Goal: Information Seeking & Learning: Learn about a topic

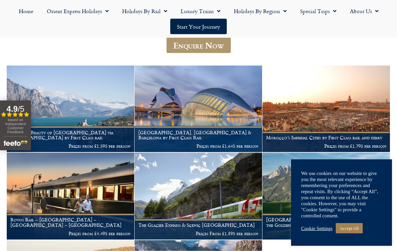
scroll to position [104, 0]
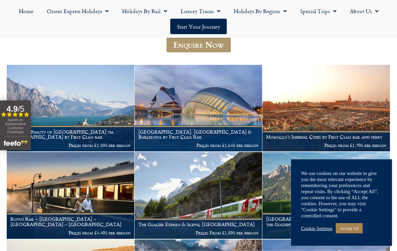
click at [351, 233] on link "Accept All" at bounding box center [349, 228] width 27 height 10
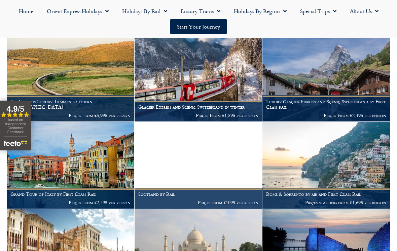
scroll to position [310, 0]
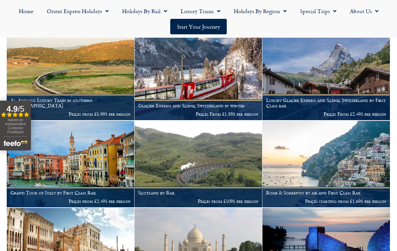
click at [37, 111] on p "Prices from £5,995 per person" at bounding box center [70, 113] width 120 height 5
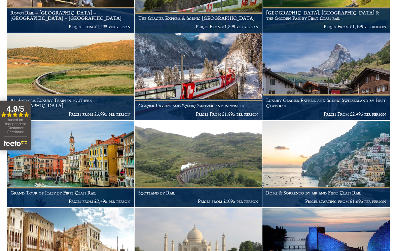
scroll to position [325, 0]
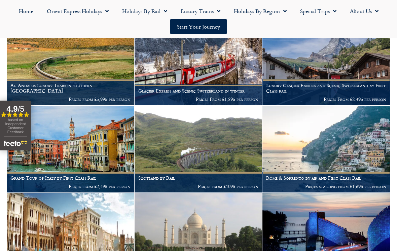
click at [97, 147] on img at bounding box center [70, 149] width 127 height 87
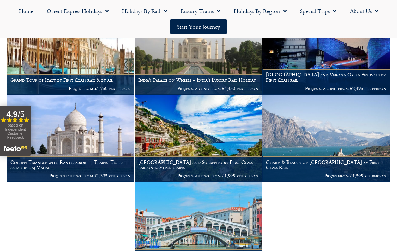
scroll to position [511, 0]
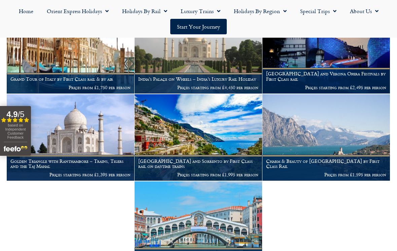
click at [355, 133] on img at bounding box center [325, 137] width 127 height 87
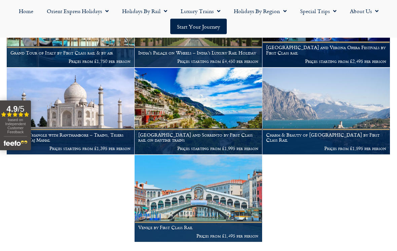
scroll to position [538, 0]
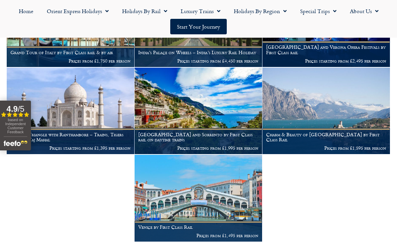
click at [216, 115] on img at bounding box center [198, 111] width 127 height 87
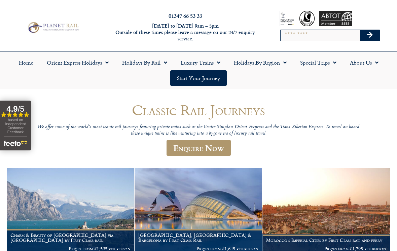
scroll to position [0, 0]
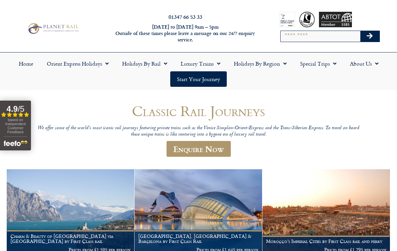
click at [164, 65] on span "Menu" at bounding box center [163, 64] width 7 height 12
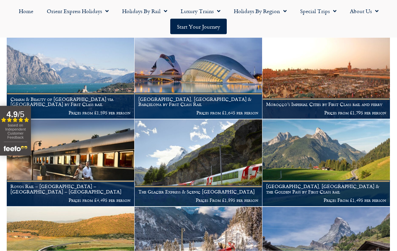
scroll to position [138, 0]
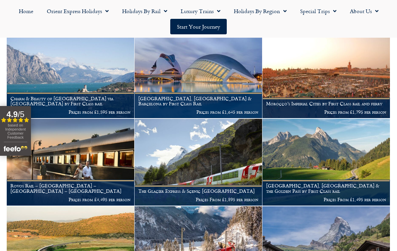
click at [105, 96] on h1 "Charm & Beauty of [GEOGRAPHIC_DATA] via [GEOGRAPHIC_DATA] by First Class rail" at bounding box center [70, 101] width 120 height 11
click at [98, 96] on h1 "Charm & Beauty of [GEOGRAPHIC_DATA] via [GEOGRAPHIC_DATA] by First Class rail" at bounding box center [70, 101] width 120 height 11
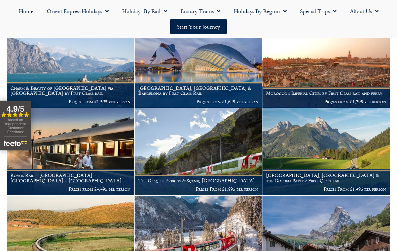
click at [90, 94] on figcaption "Charm & Beauty of Lake Garda via Locarno by First Class rail Prices from £1,595…" at bounding box center [70, 95] width 127 height 26
click at [99, 155] on img at bounding box center [70, 151] width 127 height 87
click at [307, 148] on img at bounding box center [325, 151] width 127 height 87
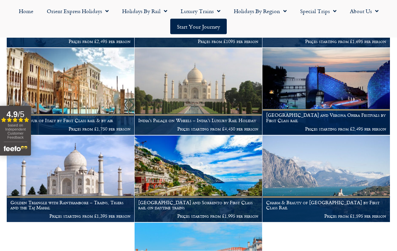
scroll to position [470, 0]
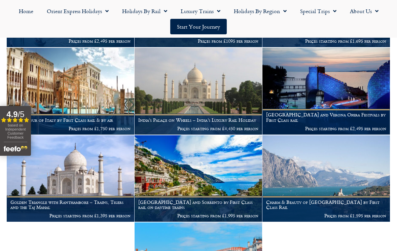
click at [345, 92] on img at bounding box center [325, 91] width 127 height 87
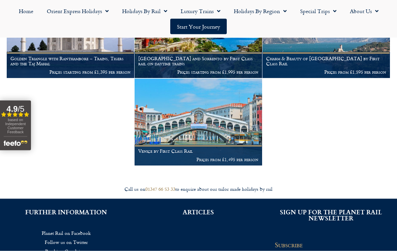
scroll to position [614, 0]
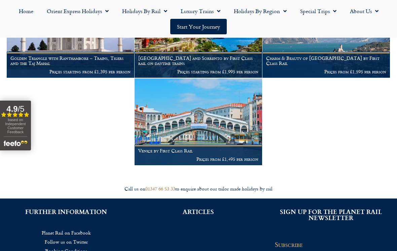
click at [229, 136] on img at bounding box center [198, 121] width 127 height 87
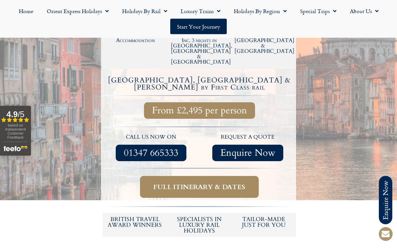
scroll to position [202, 0]
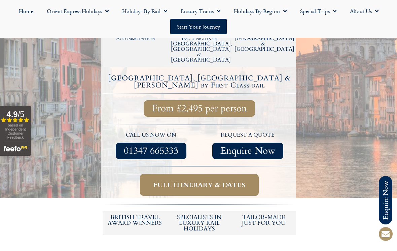
click at [200, 181] on span "Full itinerary & dates" at bounding box center [199, 185] width 92 height 8
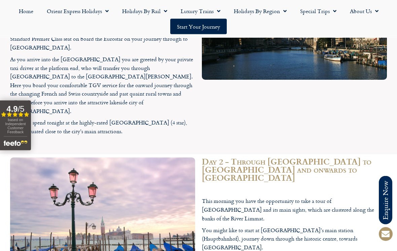
scroll to position [792, 0]
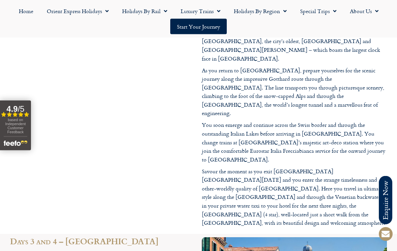
click at [376, 90] on div "Day 2 - Through Switzerland to Milan and onwards to Venice This morning you hav…" at bounding box center [294, 66] width 192 height 335
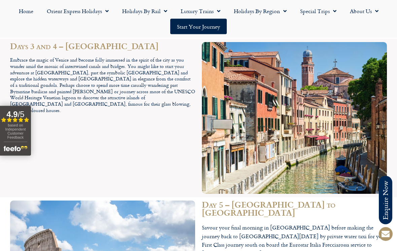
scroll to position [1269, 0]
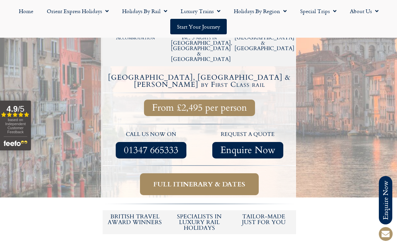
scroll to position [202, 0]
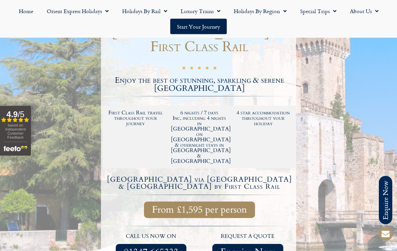
scroll to position [116, 0]
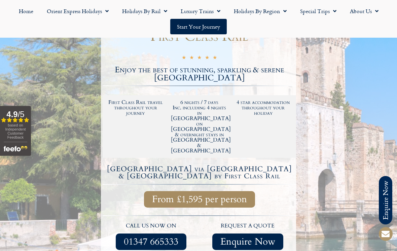
scroll to position [126, 0]
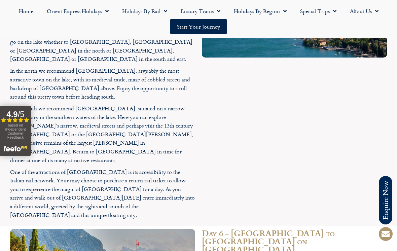
scroll to position [1275, 0]
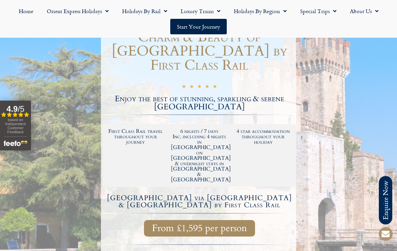
scroll to position [97, 0]
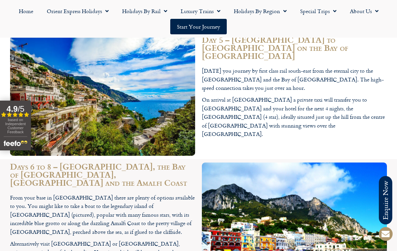
scroll to position [1267, 0]
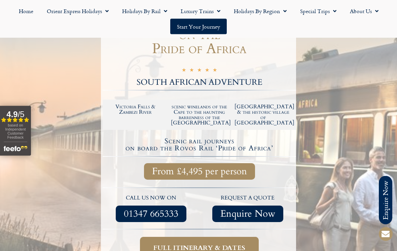
scroll to position [151, 0]
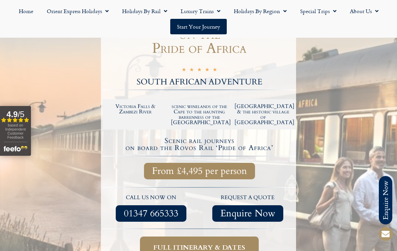
click at [210, 243] on span "Full itinerary & dates" at bounding box center [199, 247] width 92 height 8
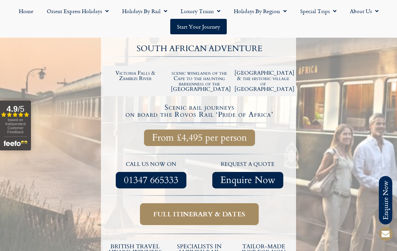
scroll to position [183, 0]
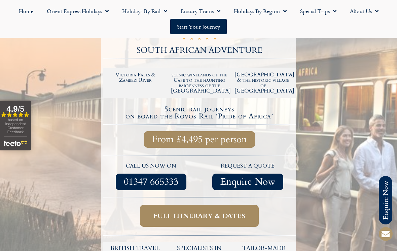
click at [199, 212] on span "Full itinerary & dates" at bounding box center [199, 216] width 92 height 8
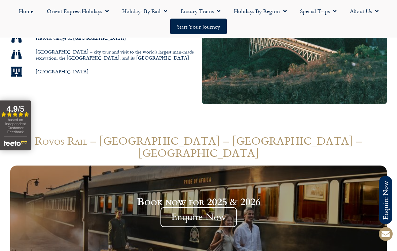
scroll to position [954, 0]
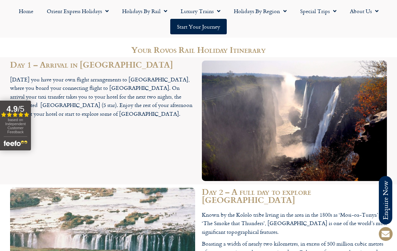
scroll to position [161, 0]
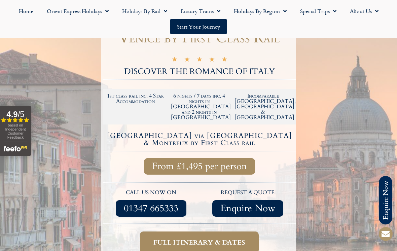
scroll to position [84, 0]
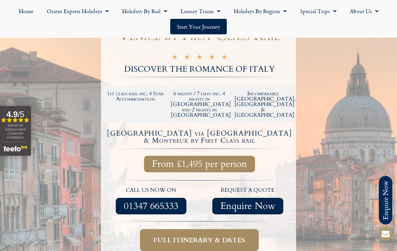
click at [210, 236] on span "Full itinerary & dates" at bounding box center [199, 240] width 92 height 8
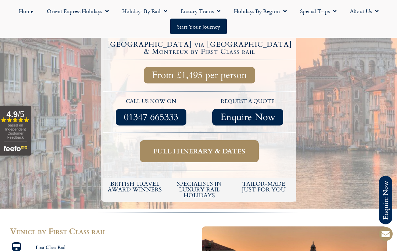
scroll to position [173, 0]
click at [206, 147] on span "Full itinerary & dates" at bounding box center [199, 151] width 92 height 8
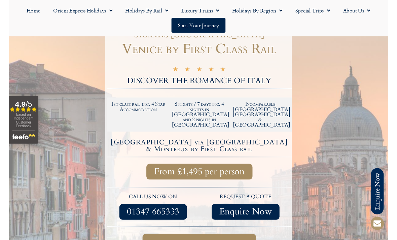
scroll to position [0, 0]
